Goal: Check status: Check status

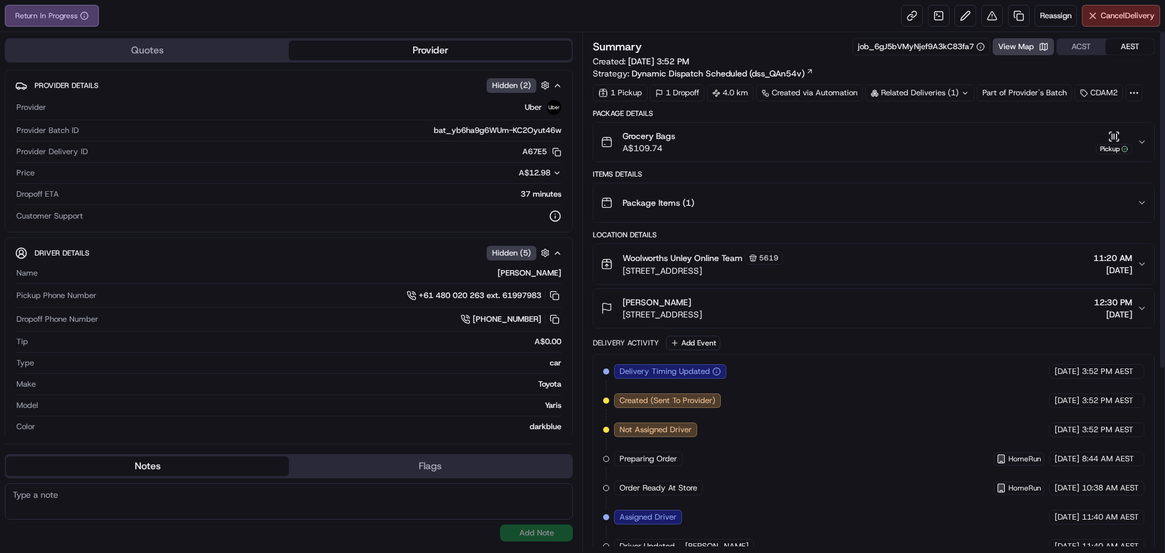
click at [1136, 134] on div "Grocery Bags A$109.74 Pickup" at bounding box center [869, 142] width 536 height 24
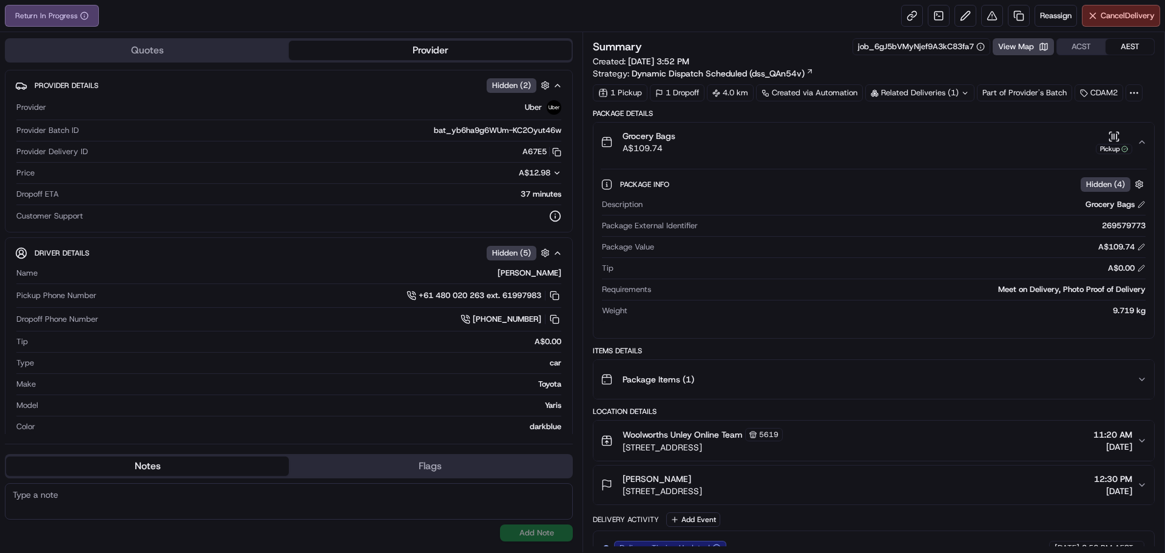
click at [761, 4] on div "Return In Progress Reassign Cancel Delivery" at bounding box center [582, 16] width 1165 height 32
click at [666, 15] on div "Return In Progress Reassign Cancel Delivery" at bounding box center [582, 16] width 1165 height 32
click at [904, 13] on link at bounding box center [912, 16] width 22 height 22
click at [604, 23] on div "Return In Progress Reassign Cancel Delivery" at bounding box center [582, 16] width 1165 height 32
click at [509, 26] on div "Return In Progress Reassign Cancel Delivery" at bounding box center [582, 16] width 1165 height 32
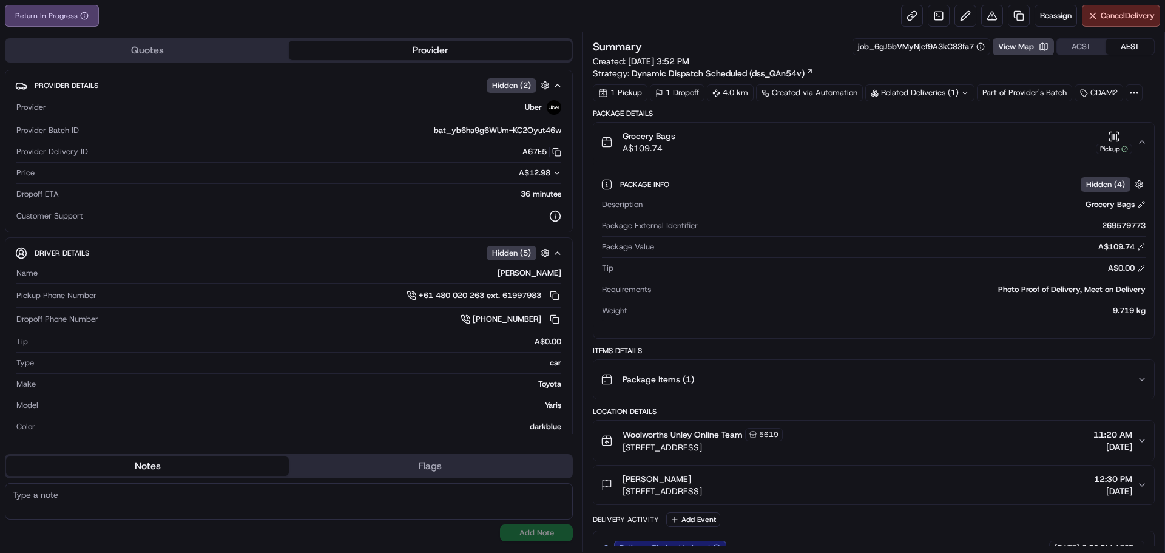
click at [325, 16] on div "Return In Progress Reassign Cancel Delivery" at bounding box center [582, 16] width 1165 height 32
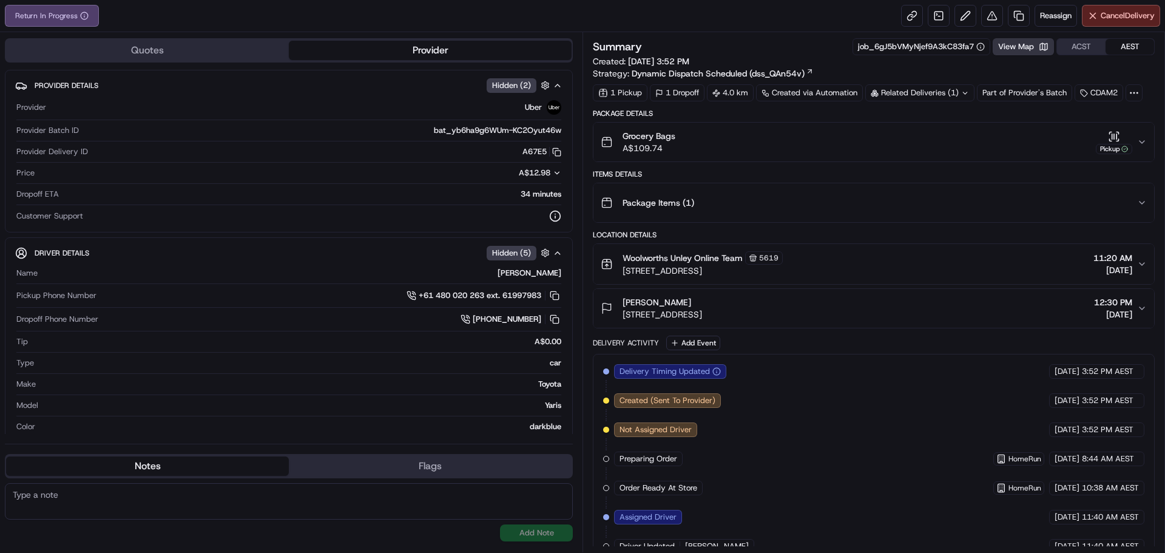
click at [1028, 45] on button "View Map" at bounding box center [1023, 46] width 61 height 17
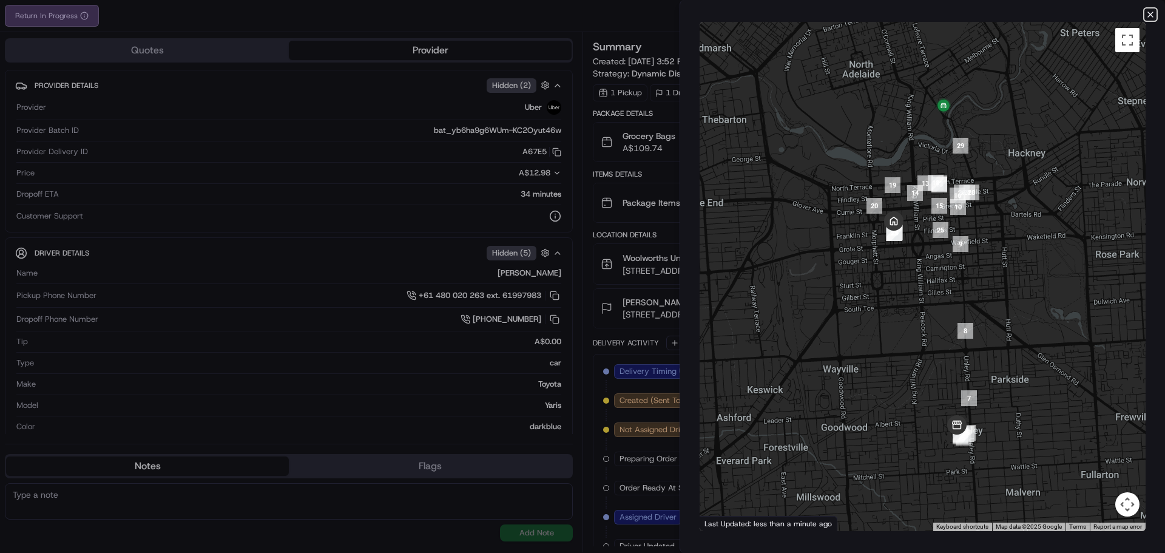
click at [1147, 15] on icon "button" at bounding box center [1150, 15] width 10 height 10
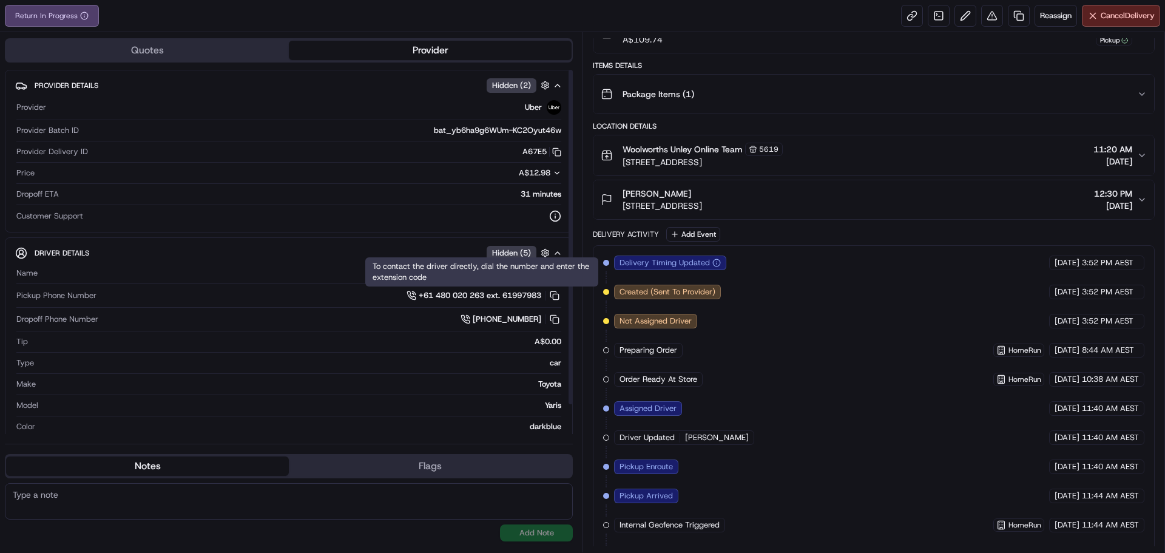
scroll to position [280, 0]
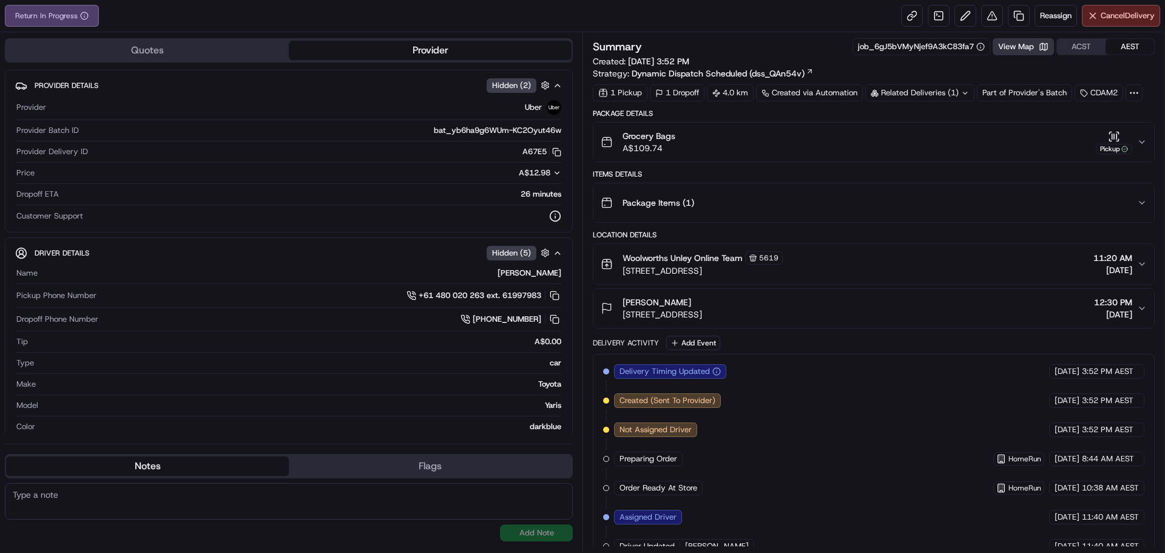
click at [1031, 44] on button "View Map" at bounding box center [1023, 46] width 61 height 17
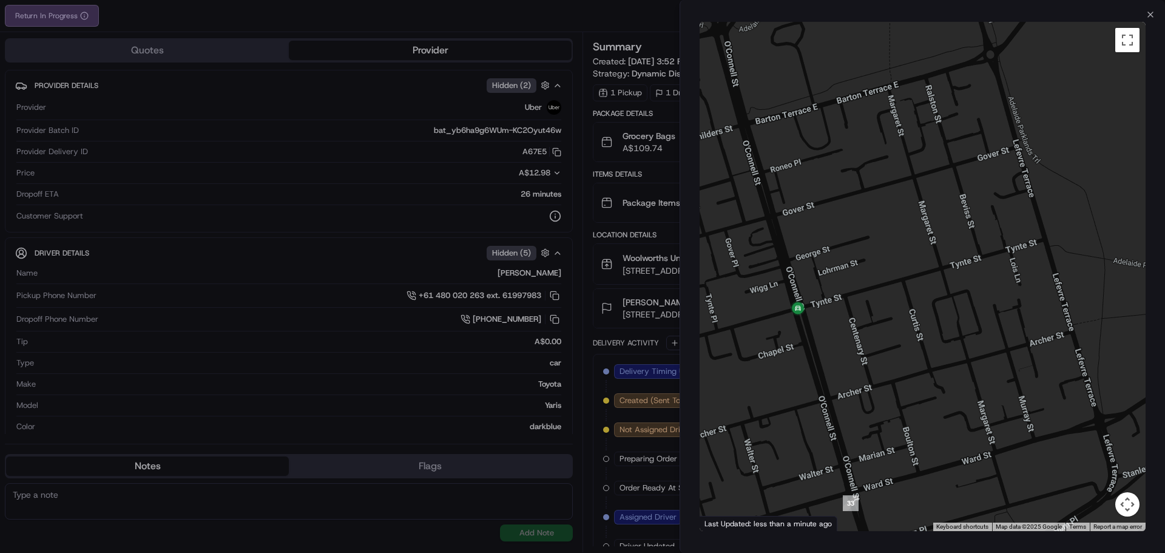
drag, startPoint x: 838, startPoint y: 313, endPoint x: 885, endPoint y: 329, distance: 49.9
click at [885, 329] on div at bounding box center [923, 276] width 446 height 509
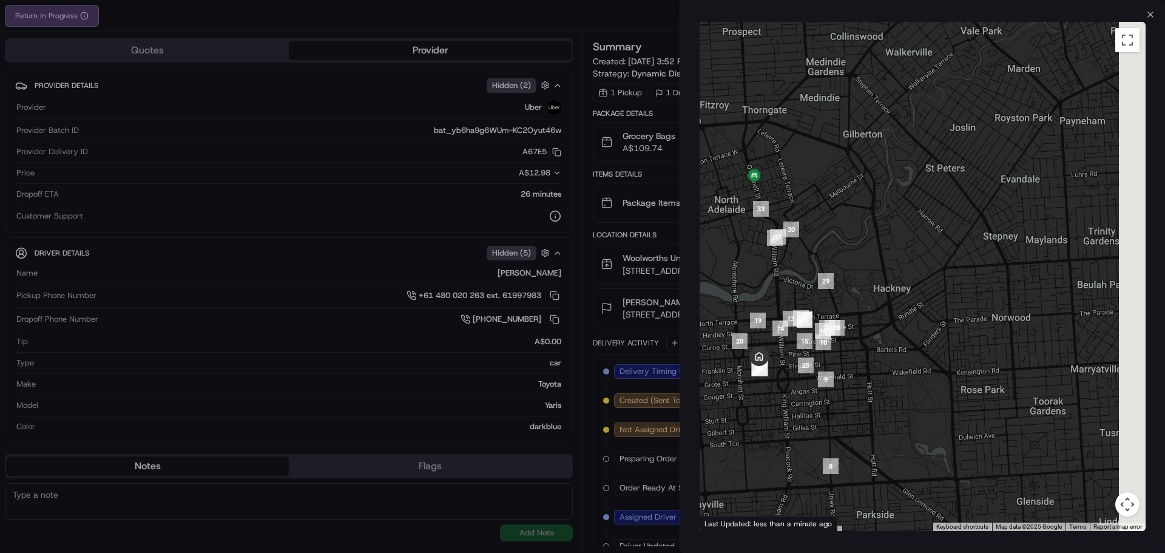
drag, startPoint x: 941, startPoint y: 349, endPoint x: 895, endPoint y: 223, distance: 134.4
click at [895, 223] on div at bounding box center [923, 276] width 446 height 509
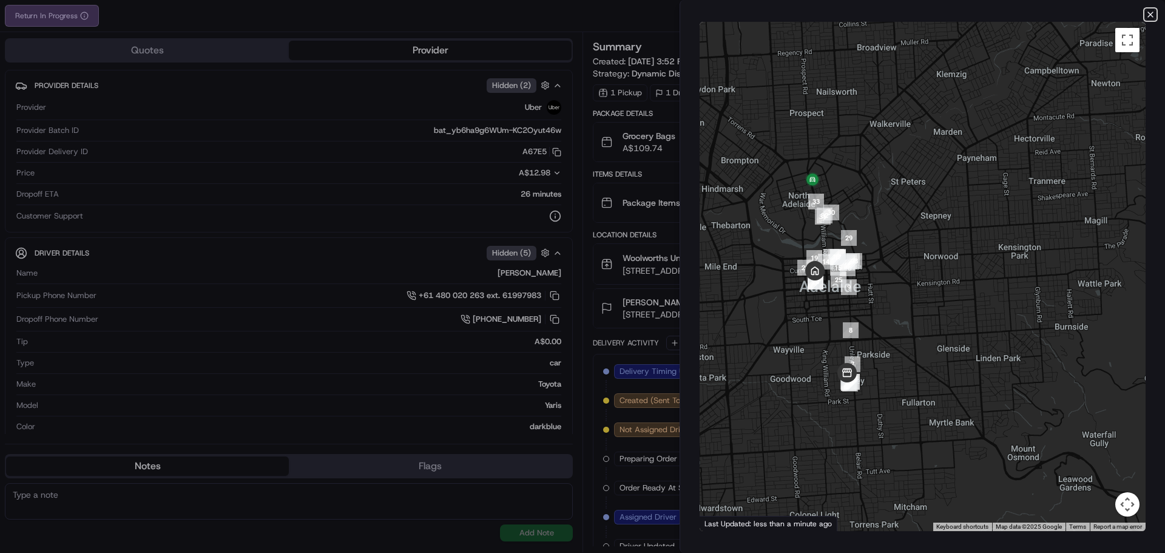
click at [1150, 12] on icon "button" at bounding box center [1150, 15] width 10 height 10
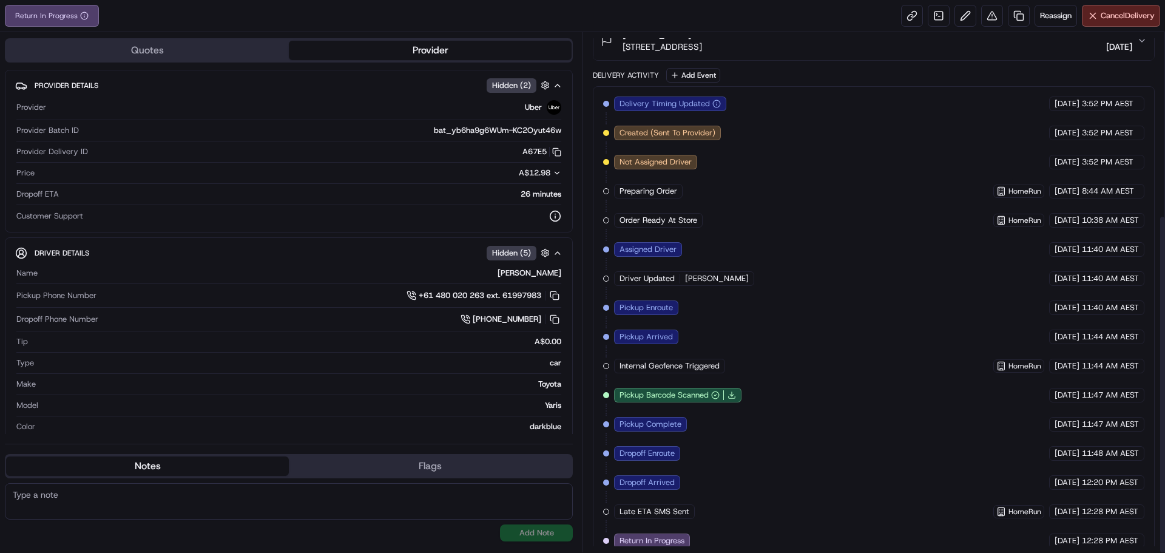
scroll to position [280, 0]
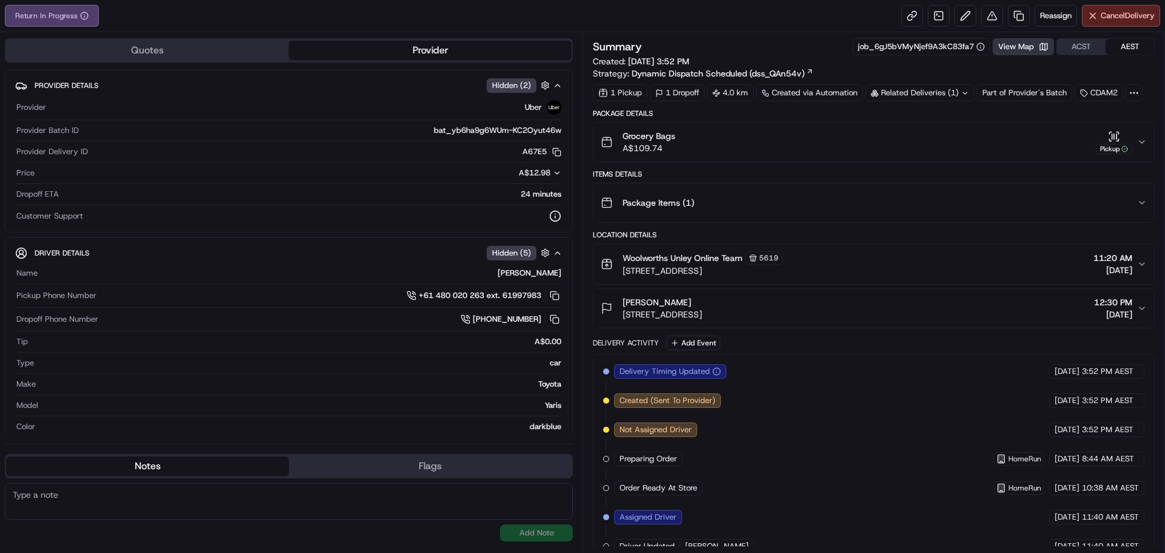
click at [1038, 39] on button "View Map" at bounding box center [1023, 46] width 61 height 17
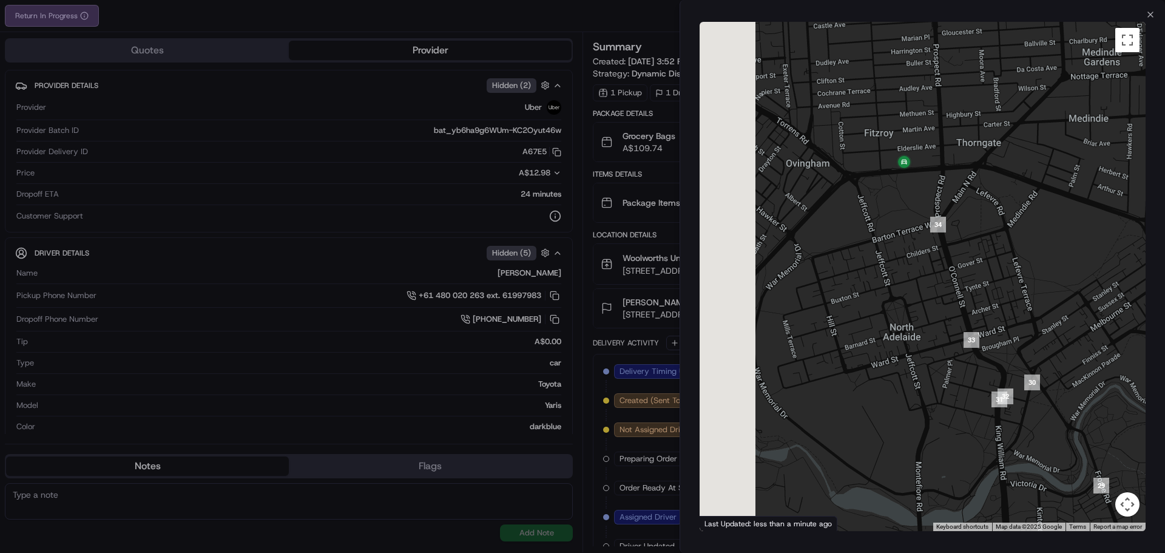
drag, startPoint x: 931, startPoint y: 154, endPoint x: 1071, endPoint y: 479, distance: 354.4
click at [1071, 479] on div at bounding box center [923, 276] width 446 height 509
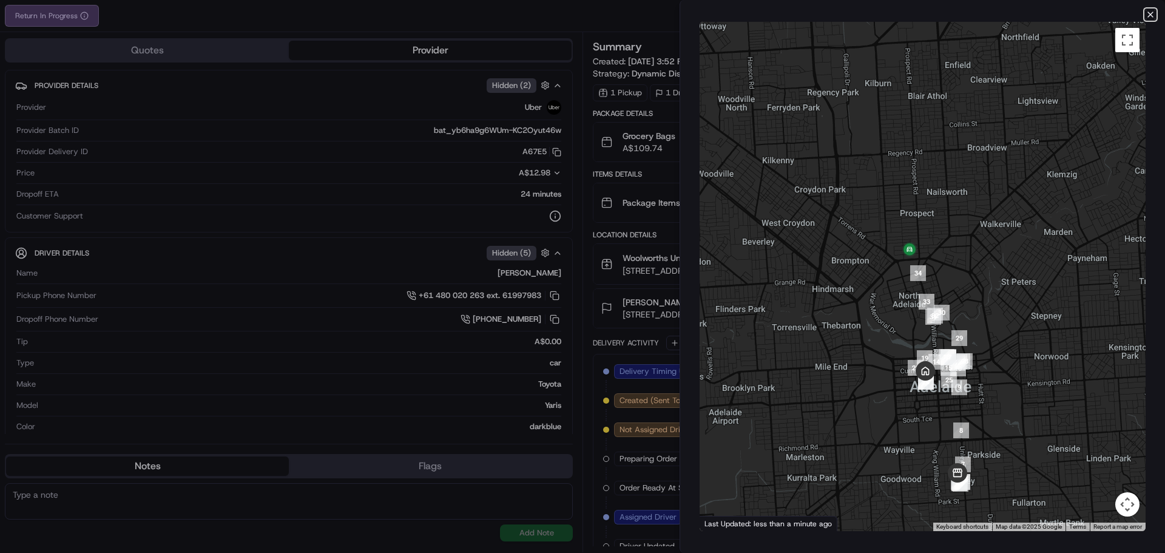
click at [1153, 16] on icon "button" at bounding box center [1150, 15] width 10 height 10
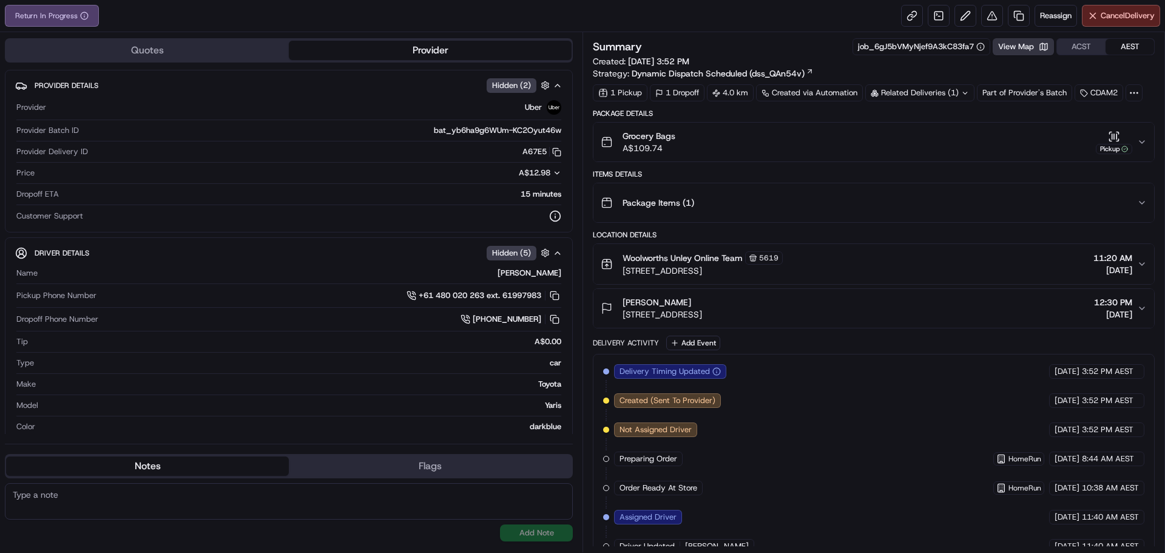
click at [1027, 52] on button "View Map" at bounding box center [1023, 46] width 61 height 17
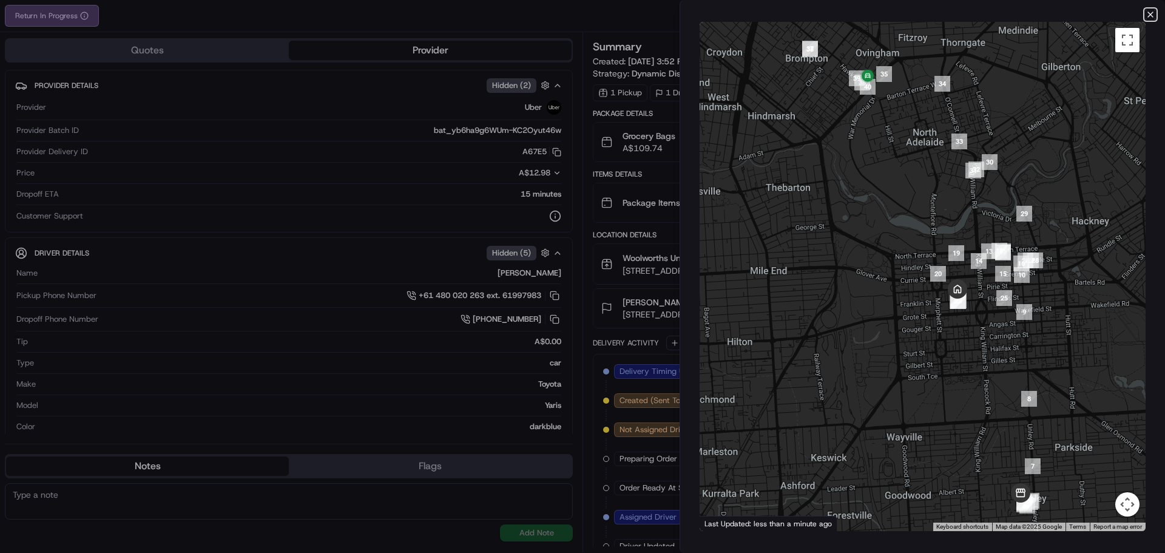
click at [1147, 15] on icon "button" at bounding box center [1150, 15] width 10 height 10
